Goal: Transaction & Acquisition: Purchase product/service

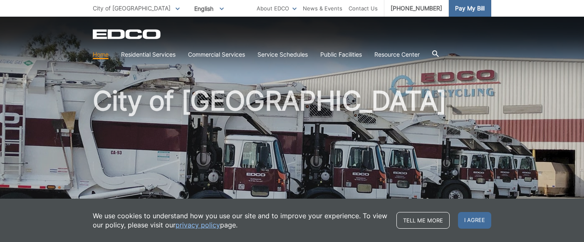
click at [455, 12] on span "Pay My Bill" at bounding box center [470, 8] width 30 height 9
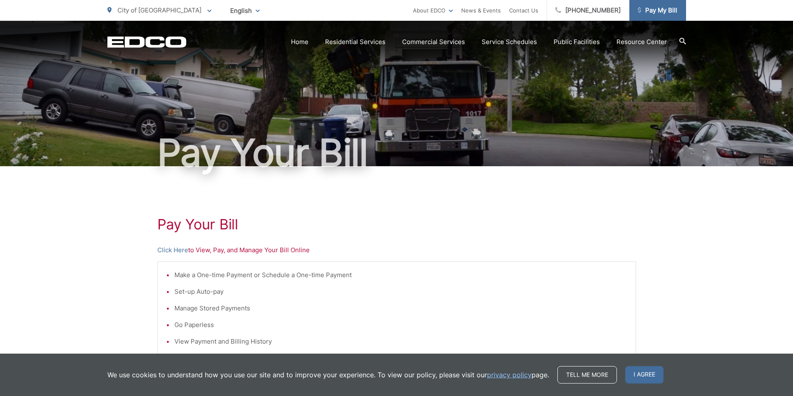
click at [584, 9] on span "Pay My Bill" at bounding box center [657, 10] width 40 height 10
click at [665, 15] on span "Pay My Bill" at bounding box center [657, 10] width 40 height 10
click at [672, 12] on span "Pay My Bill" at bounding box center [657, 10] width 40 height 10
click at [167, 250] on link "Click Here" at bounding box center [172, 250] width 31 height 10
